Goal: Transaction & Acquisition: Purchase product/service

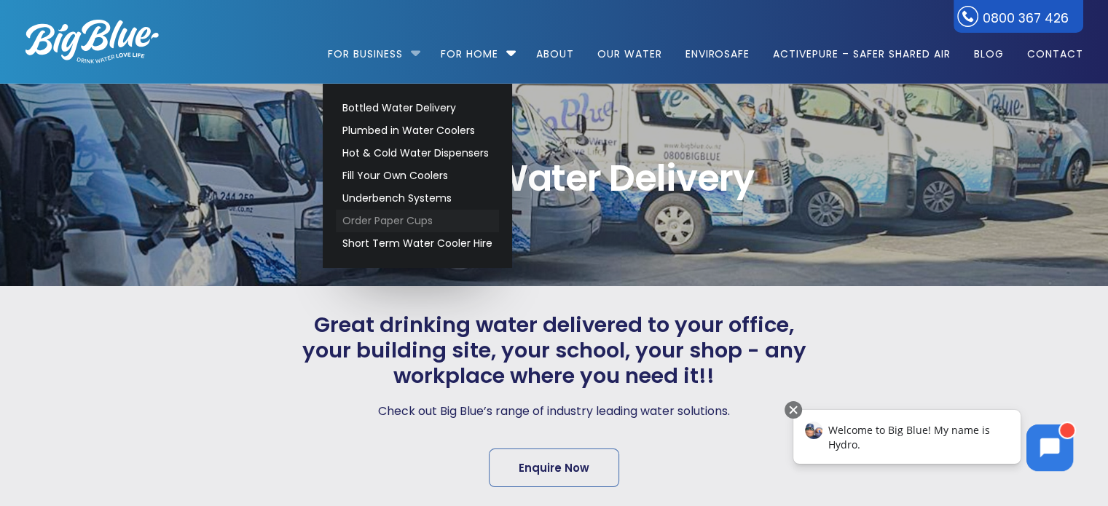
click at [389, 216] on link "Order Paper Cups" at bounding box center [417, 221] width 163 height 23
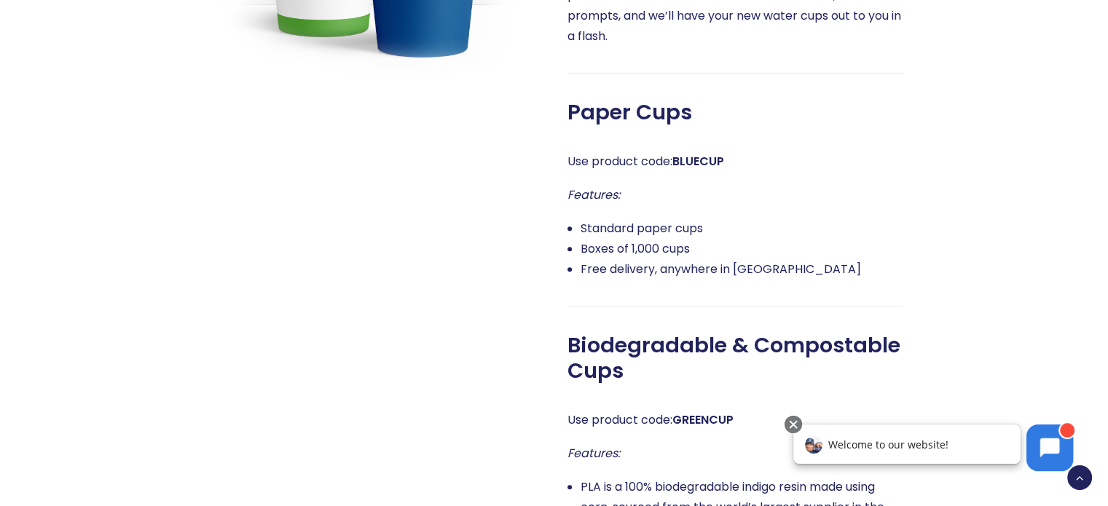
scroll to position [729, 0]
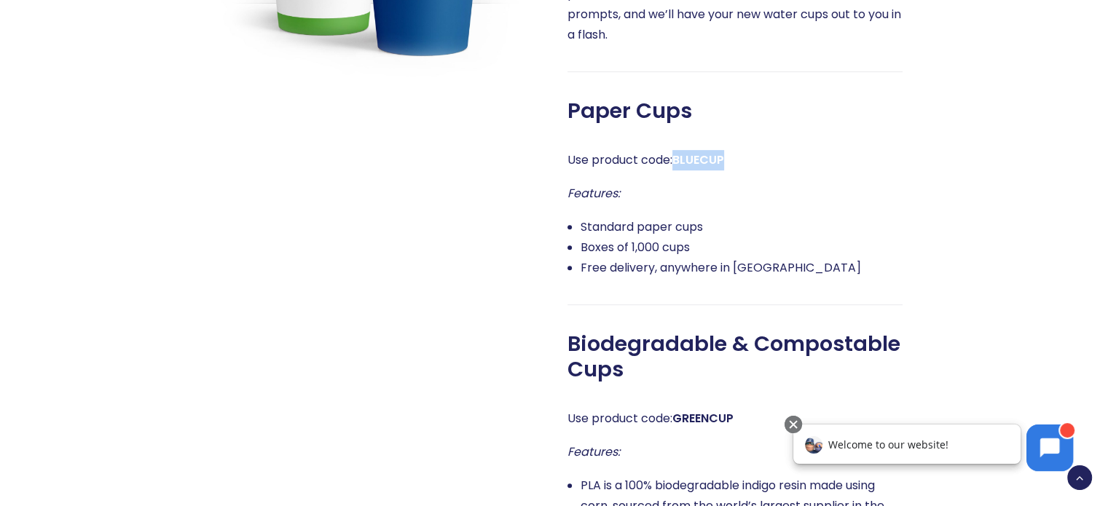
drag, startPoint x: 737, startPoint y: 158, endPoint x: 677, endPoint y: 163, distance: 60.7
click at [677, 163] on p "Use product code: BLUECUP" at bounding box center [735, 160] width 335 height 20
click at [769, 252] on li "Boxes of 1,000 cups" at bounding box center [742, 248] width 322 height 20
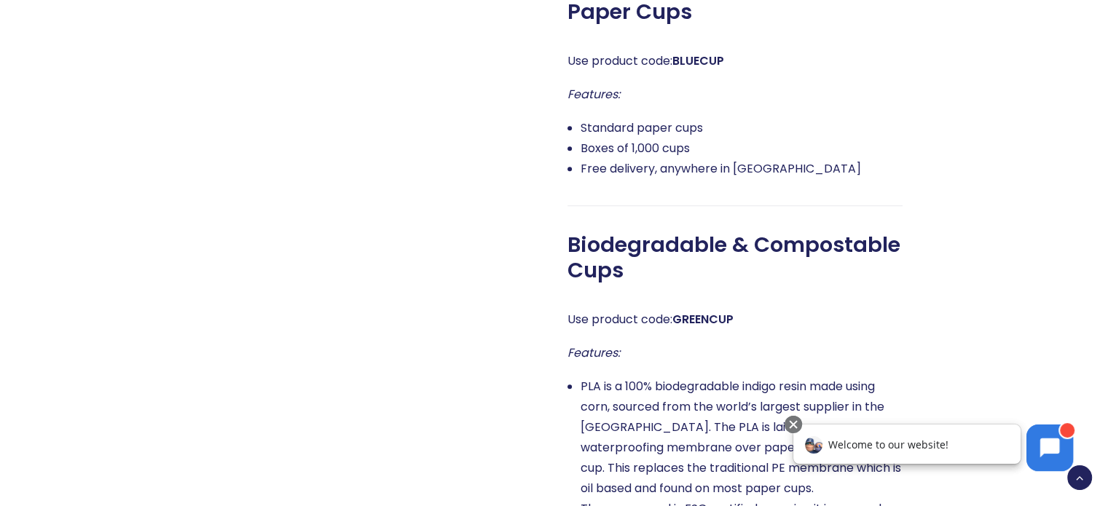
scroll to position [947, 0]
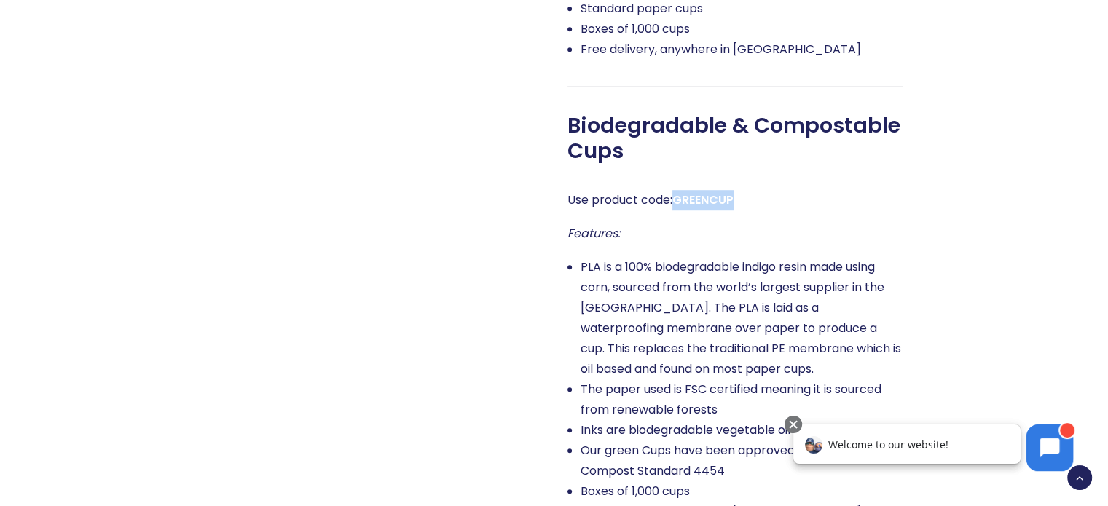
drag, startPoint x: 743, startPoint y: 199, endPoint x: 678, endPoint y: 200, distance: 65.6
click at [678, 200] on p "Use product code: GREENCUP" at bounding box center [735, 200] width 335 height 20
copy strong "GREENCUP"
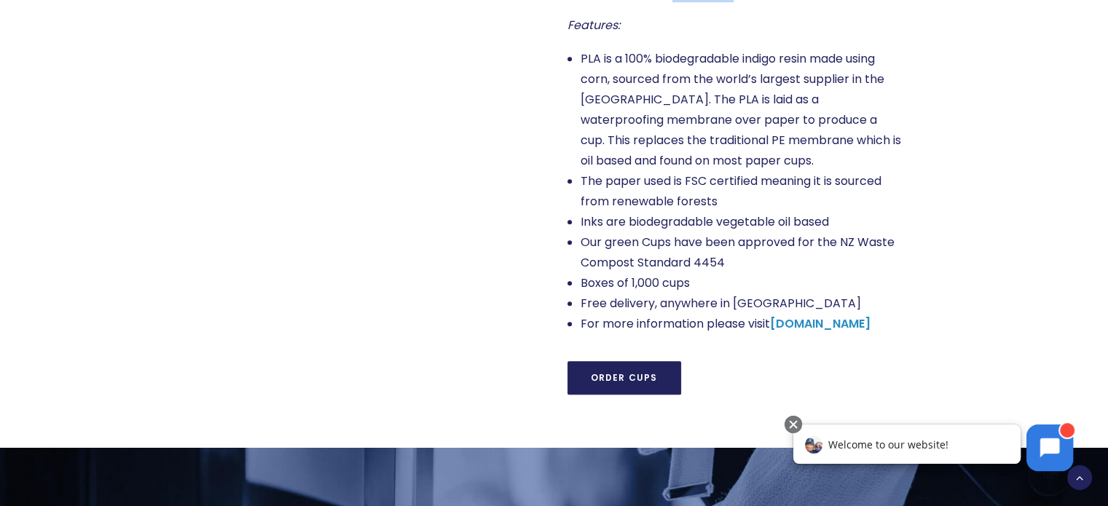
scroll to position [1312, 0]
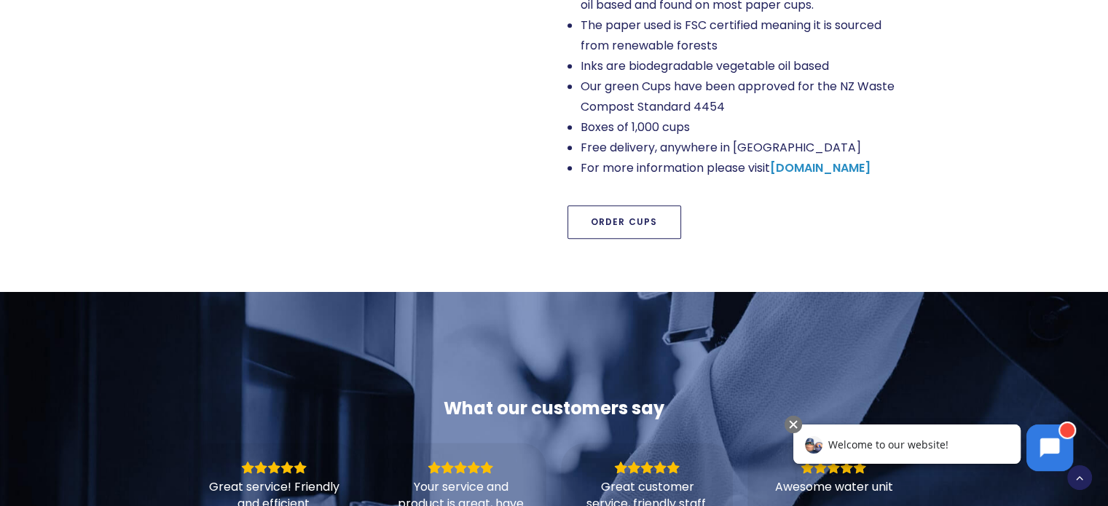
click at [642, 224] on link "Order Cups" at bounding box center [625, 222] width 114 height 34
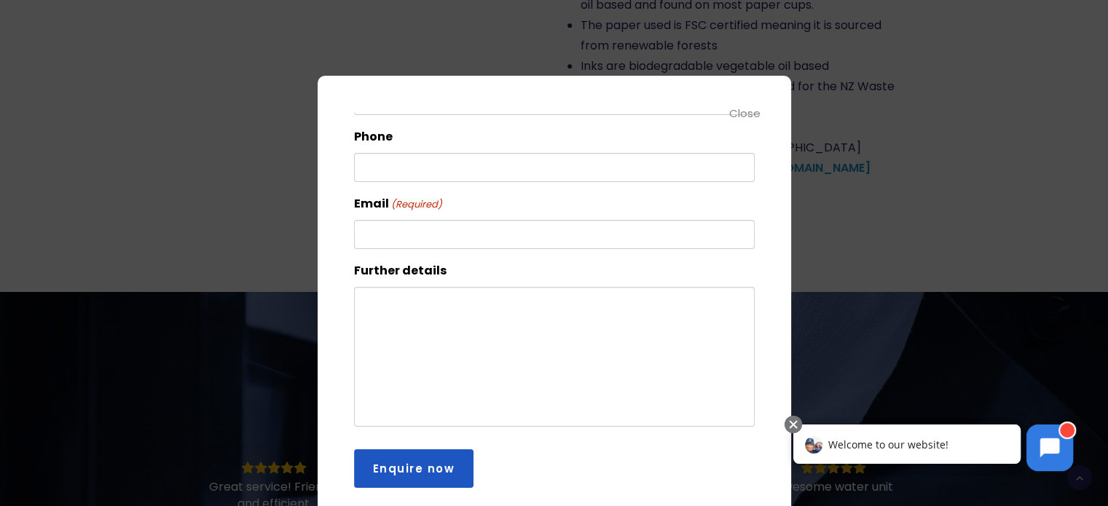
click at [748, 115] on div "Close" at bounding box center [745, 113] width 33 height 17
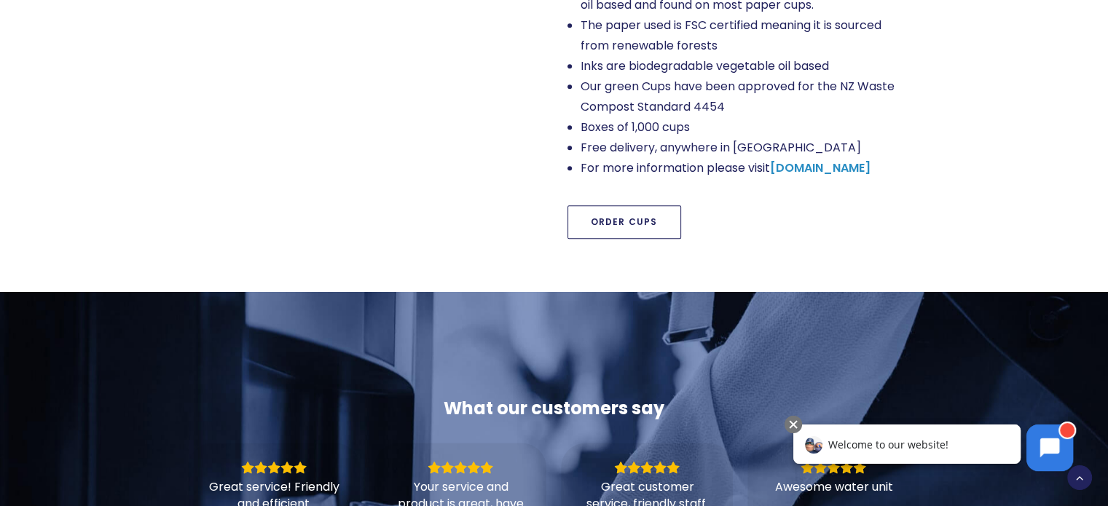
click at [640, 209] on link "Order Cups" at bounding box center [625, 222] width 114 height 34
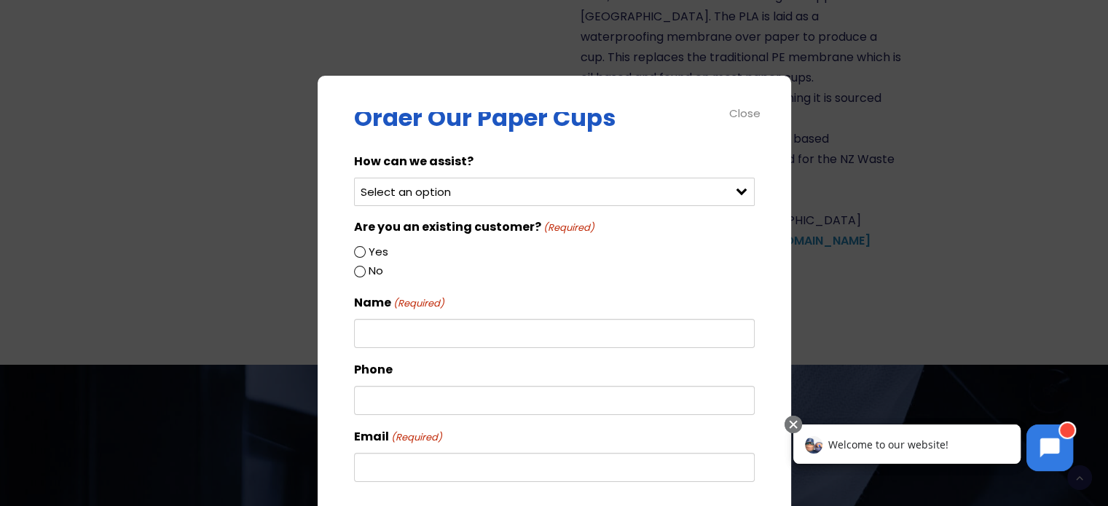
scroll to position [0, 0]
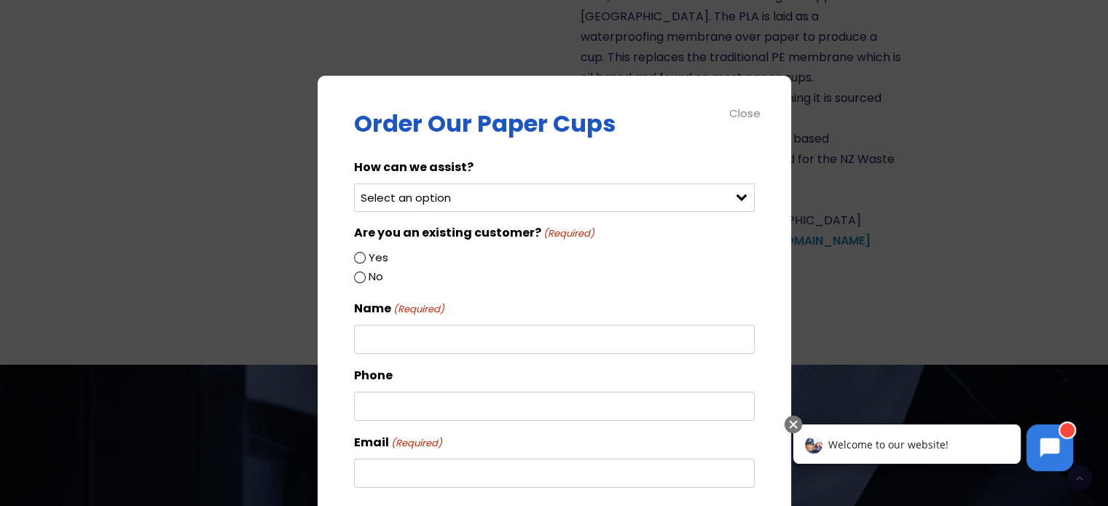
click at [385, 253] on label "Yes" at bounding box center [379, 257] width 20 height 19
click at [366, 253] on input "Yes" at bounding box center [360, 258] width 12 height 12
radio input "true"
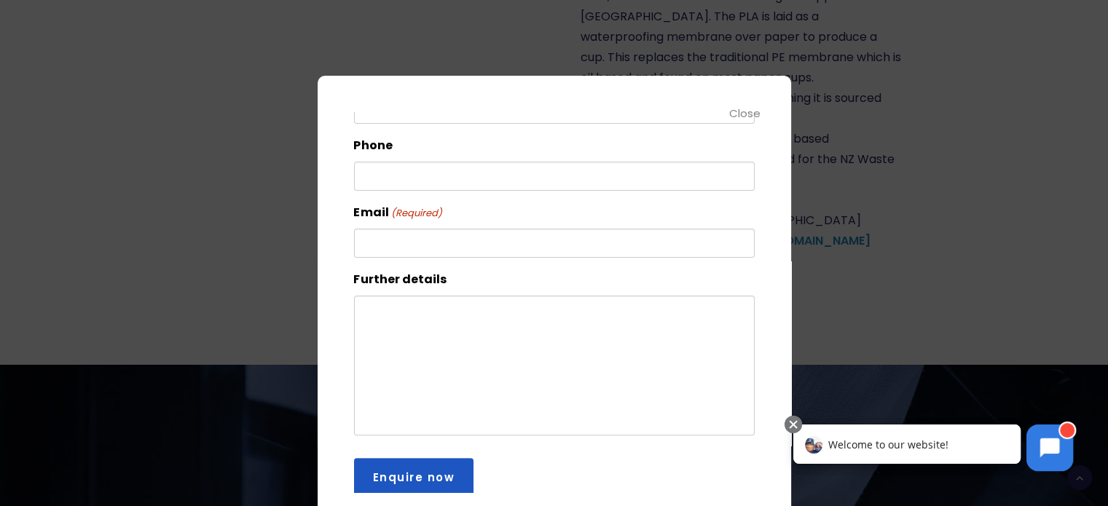
scroll to position [399, 0]
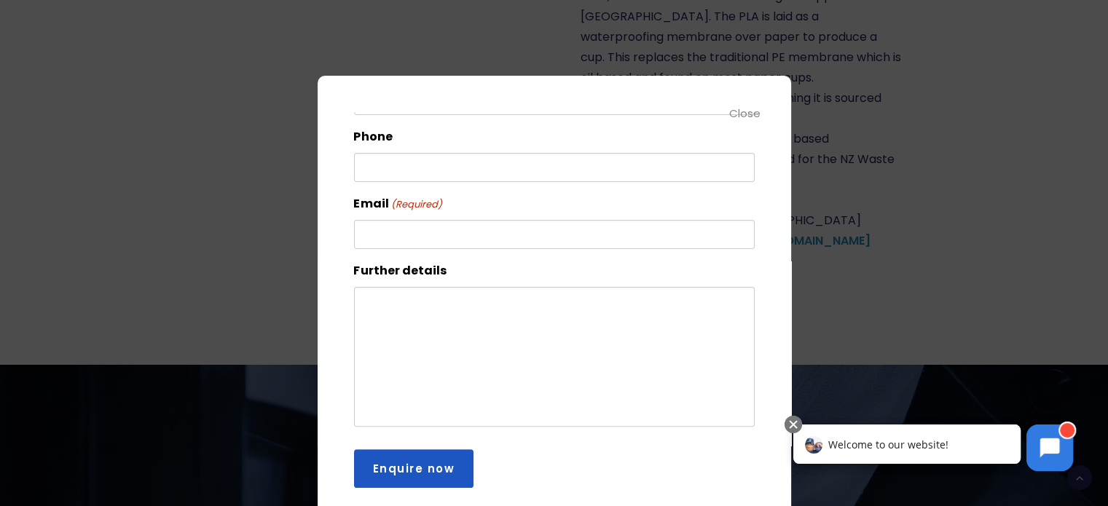
click at [746, 113] on div "Close" at bounding box center [745, 113] width 33 height 17
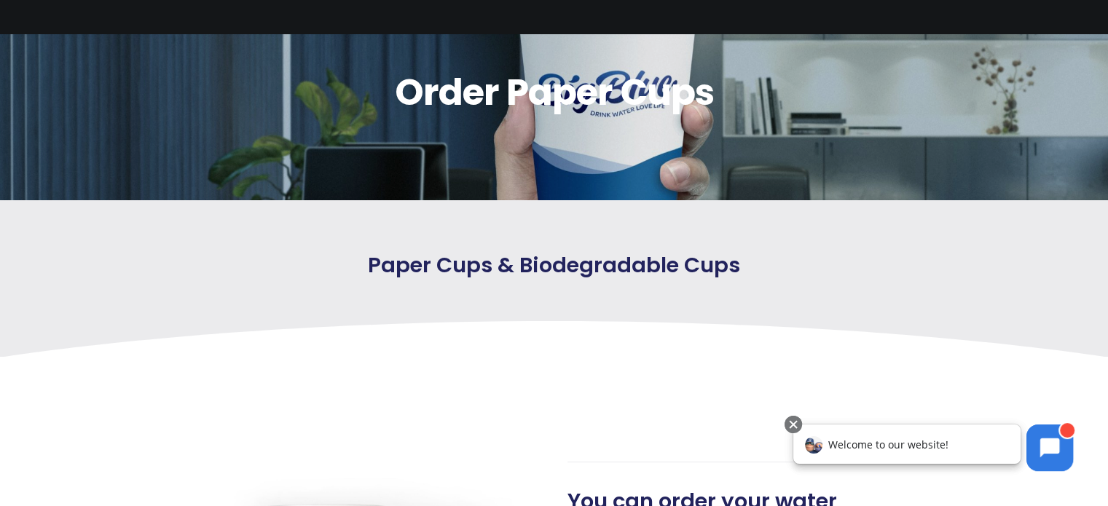
scroll to position [0, 0]
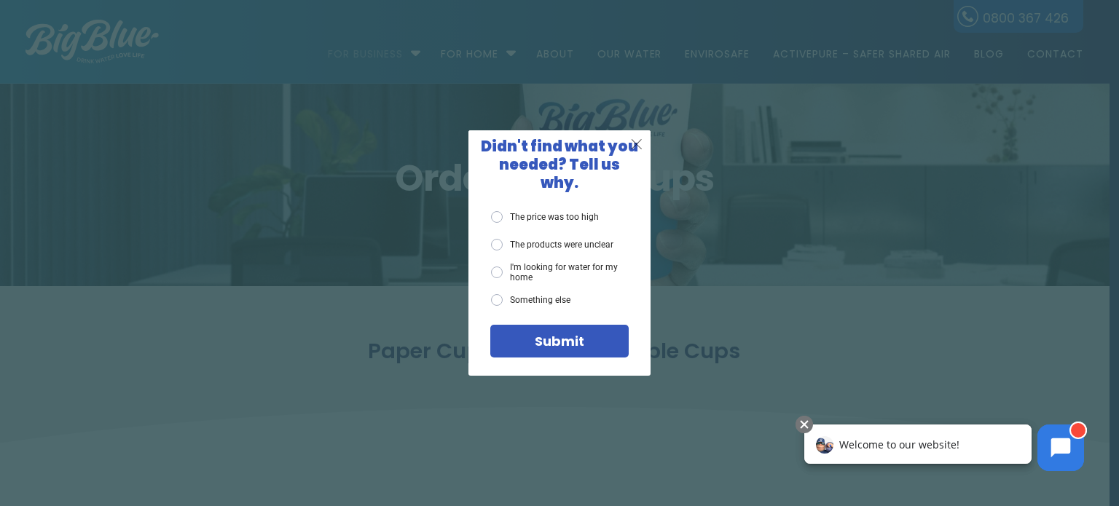
click at [638, 151] on span "X" at bounding box center [636, 144] width 13 height 18
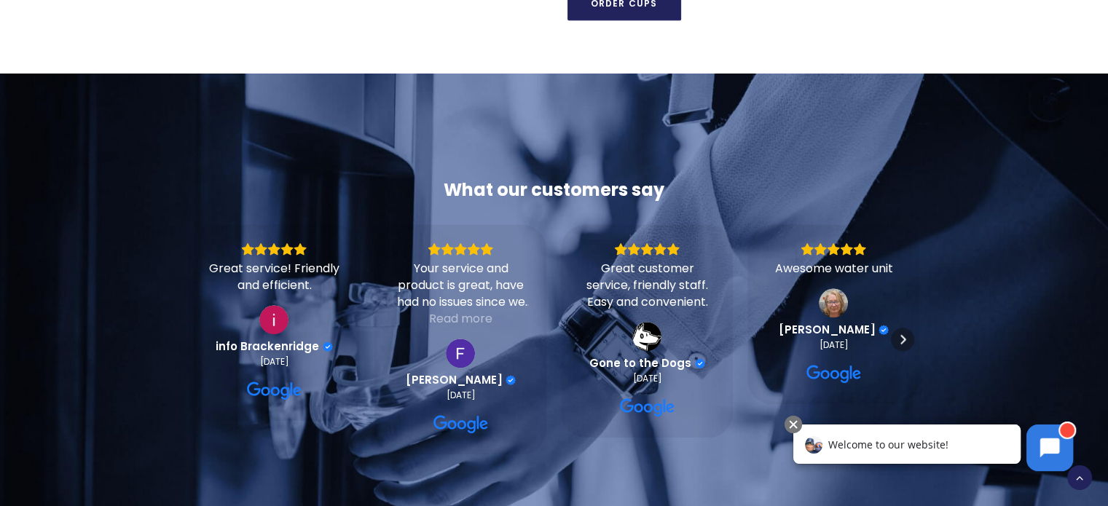
scroll to position [1166, 0]
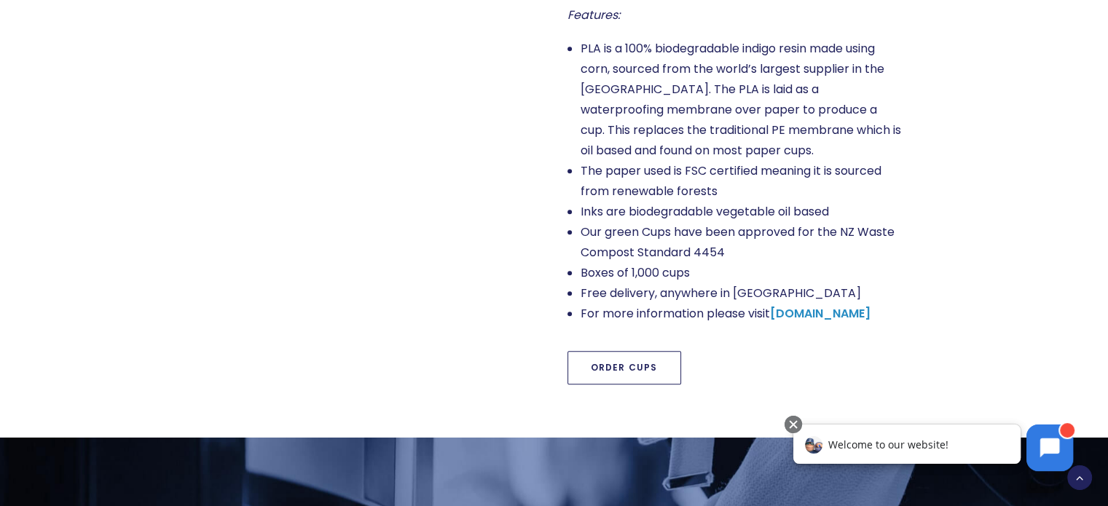
click at [600, 363] on link "Order Cups" at bounding box center [625, 368] width 114 height 34
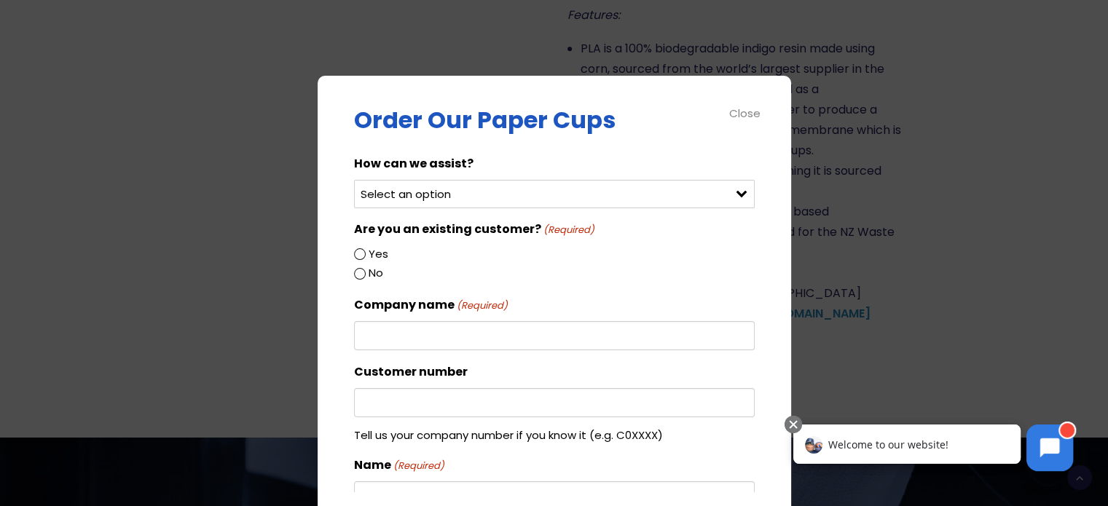
scroll to position [0, 0]
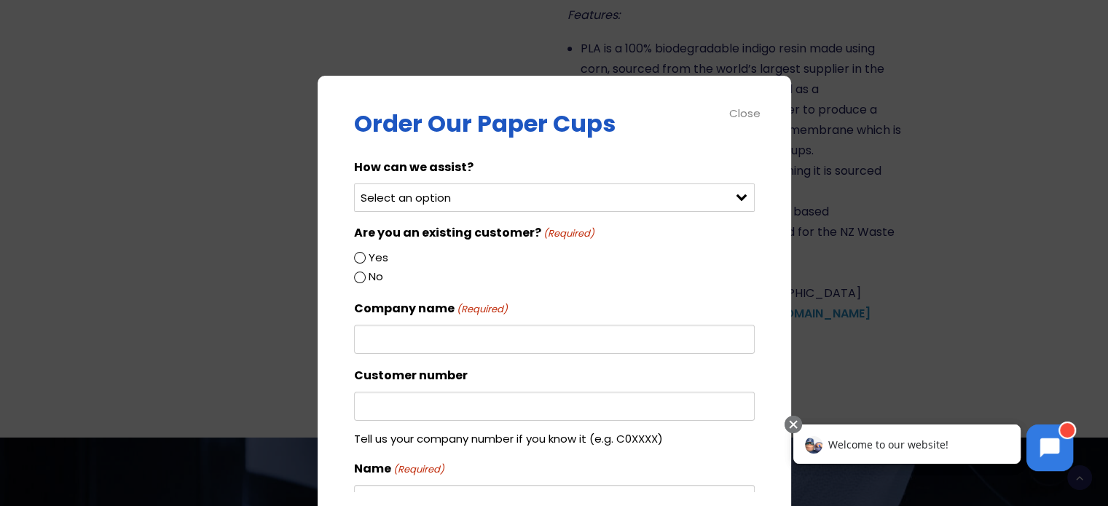
click at [358, 259] on input "Yes" at bounding box center [360, 258] width 12 height 12
click at [360, 259] on input "Yes" at bounding box center [360, 258] width 12 height 12
click at [367, 256] on div "Yes" at bounding box center [554, 258] width 401 height 20
click at [361, 256] on input "Yes" at bounding box center [360, 258] width 12 height 12
click at [358, 257] on input "Yes" at bounding box center [360, 258] width 12 height 12
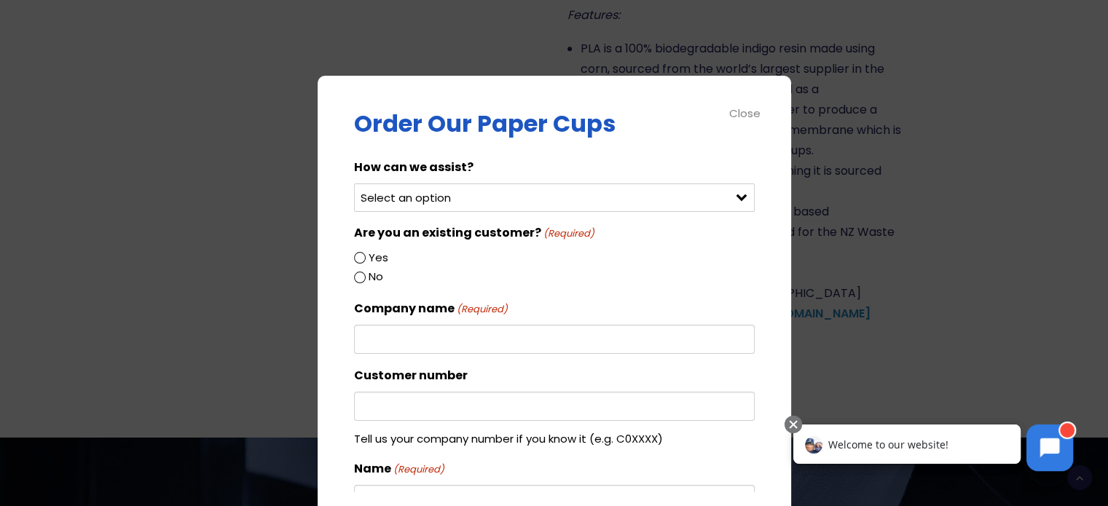
click at [392, 256] on div "Yes" at bounding box center [554, 258] width 401 height 20
click at [375, 258] on label "Yes" at bounding box center [379, 257] width 20 height 19
click at [366, 258] on input "Yes" at bounding box center [360, 258] width 12 height 12
click at [350, 259] on div "Order Our Paper Cups How can we assist? Select an option Order green cups Order…" at bounding box center [555, 302] width 474 height 452
click at [363, 256] on input "Yes" at bounding box center [360, 258] width 12 height 12
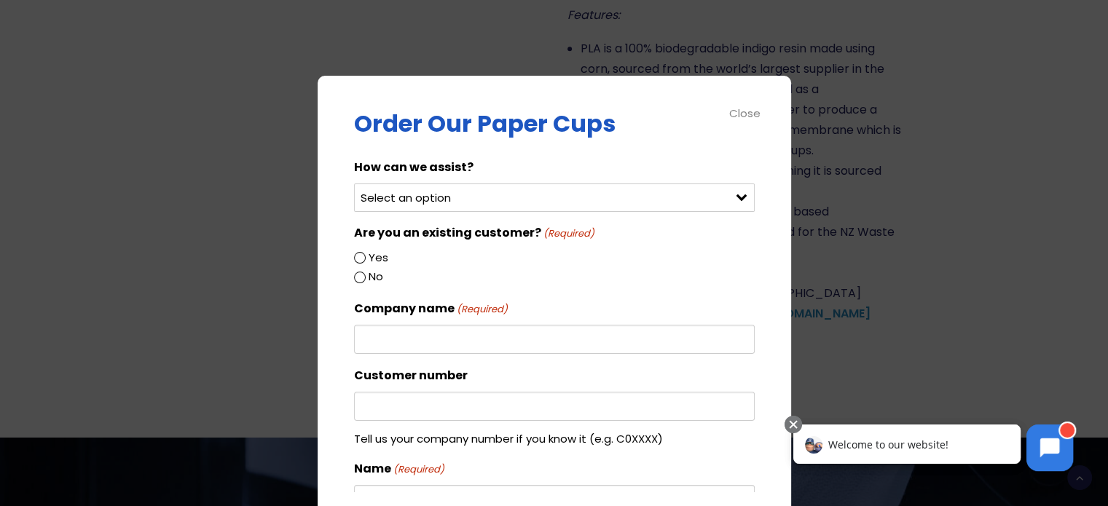
click at [361, 273] on input "No" at bounding box center [360, 278] width 12 height 12
radio input "true"
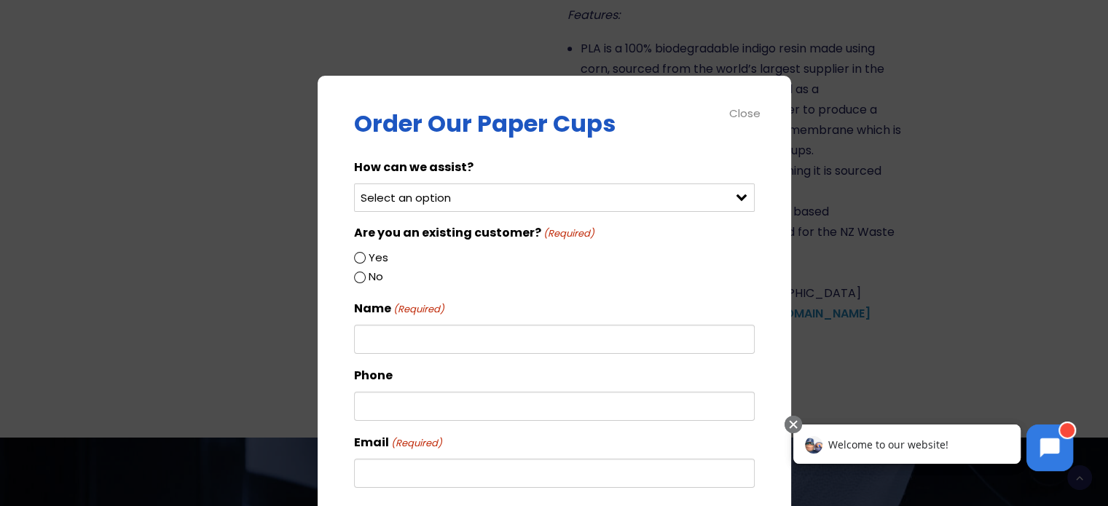
click at [358, 254] on input "Yes" at bounding box center [360, 258] width 12 height 12
radio input "true"
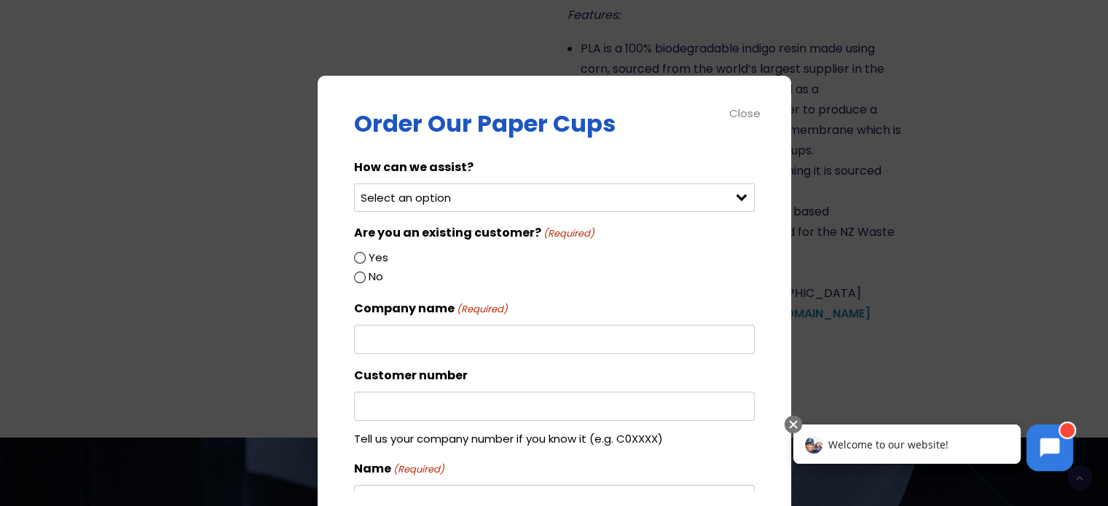
click at [359, 259] on input "Yes" at bounding box center [360, 258] width 12 height 12
click at [412, 326] on input "Company name (Required)" at bounding box center [554, 339] width 401 height 29
click at [439, 409] on input "Customer number" at bounding box center [554, 406] width 401 height 29
click at [754, 113] on div "Close" at bounding box center [745, 113] width 33 height 17
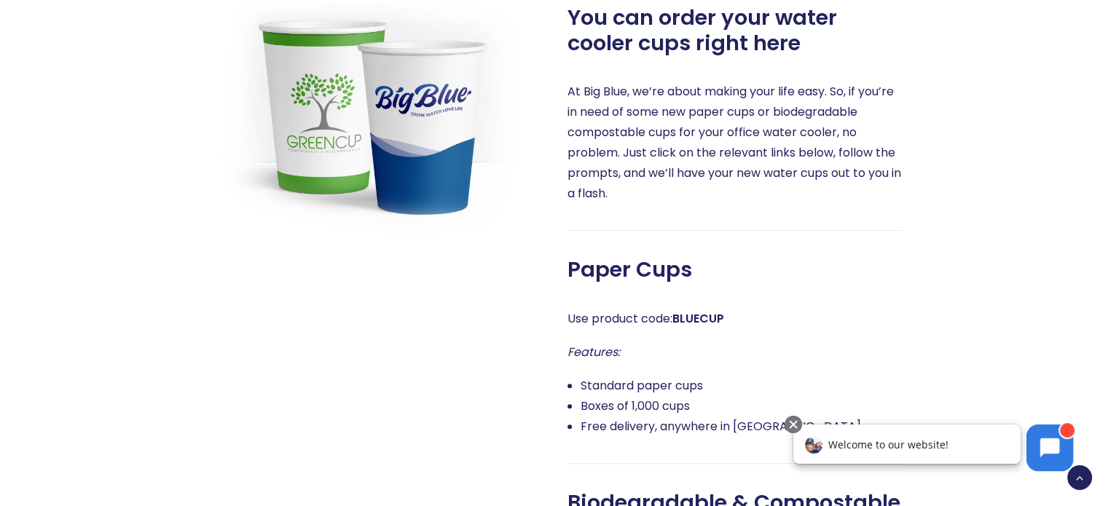
scroll to position [583, 0]
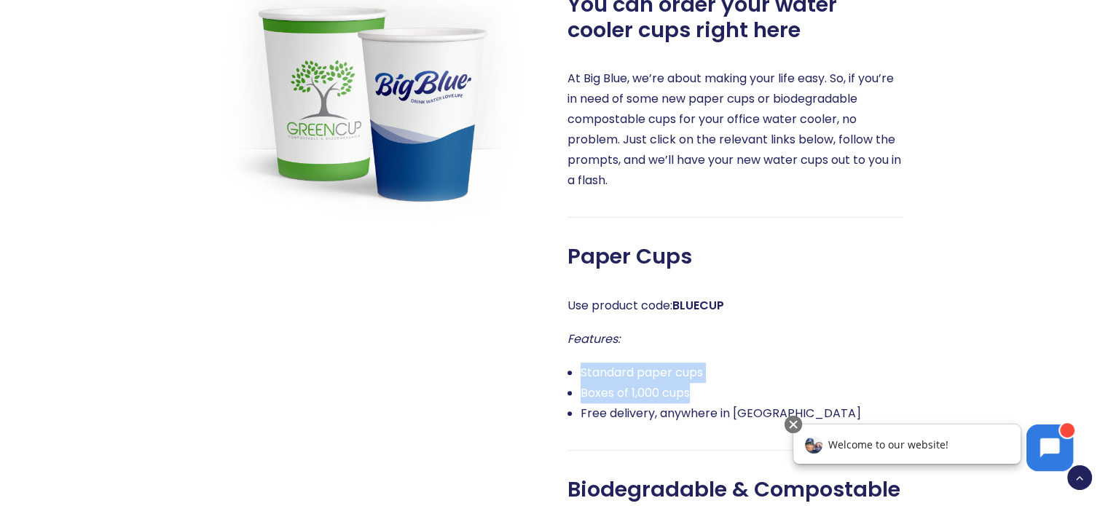
drag, startPoint x: 700, startPoint y: 387, endPoint x: 576, endPoint y: 364, distance: 125.9
click at [576, 364] on ul "Standard paper cups Boxes of 1,000 cups Free delivery, anywhere in [GEOGRAPHIC_…" at bounding box center [735, 393] width 335 height 61
copy ul "Standard paper cups Boxes of 1,000 cups"
